Goal: Communication & Community: Ask a question

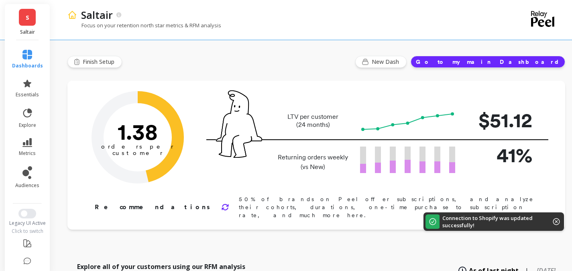
click at [28, 20] on link "S" at bounding box center [27, 17] width 17 height 17
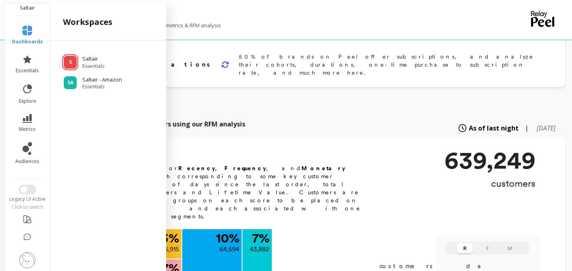
scroll to position [222, 0]
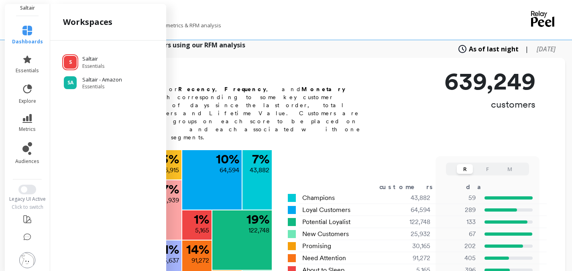
click at [24, 260] on img at bounding box center [27, 260] width 16 height 16
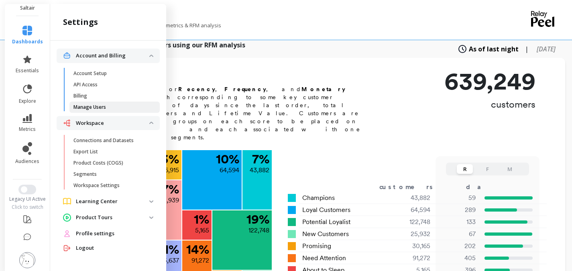
click at [98, 104] on p "Manage Users" at bounding box center [89, 107] width 33 height 6
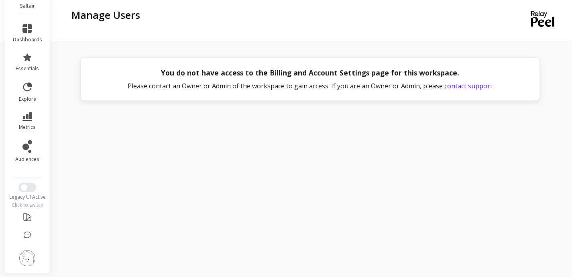
scroll to position [24, 0]
click at [477, 87] on span "contact support" at bounding box center [468, 86] width 48 height 9
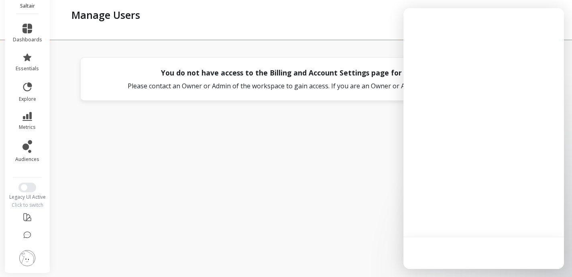
scroll to position [0, 0]
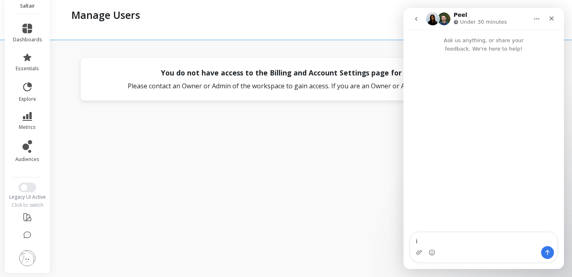
type textarea "i"
type textarea "hi i thought i was the owner/admin of our workspace, but looks like i'm not abl…"
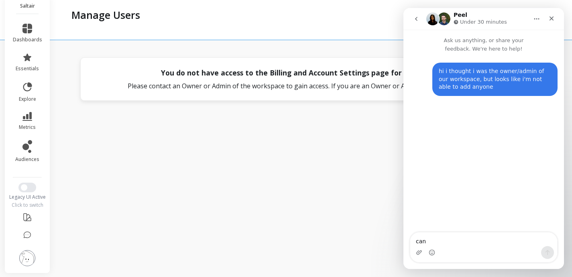
type textarea "can"
type textarea "can you help?"
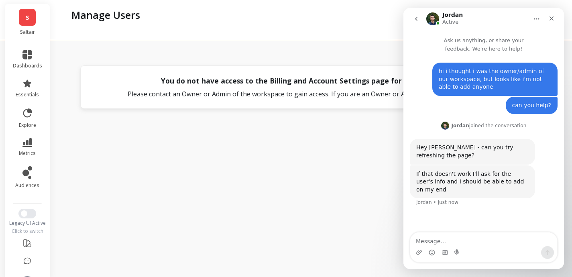
click at [452, 249] on div "Intercom messenger" at bounding box center [483, 252] width 147 height 13
click at [453, 244] on textarea "Message…" at bounding box center [483, 239] width 147 height 14
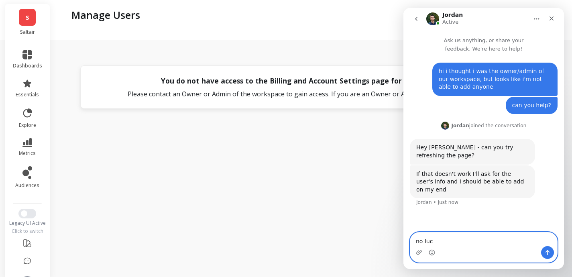
type textarea "no luck"
type textarea "same"
